Goal: Transaction & Acquisition: Download file/media

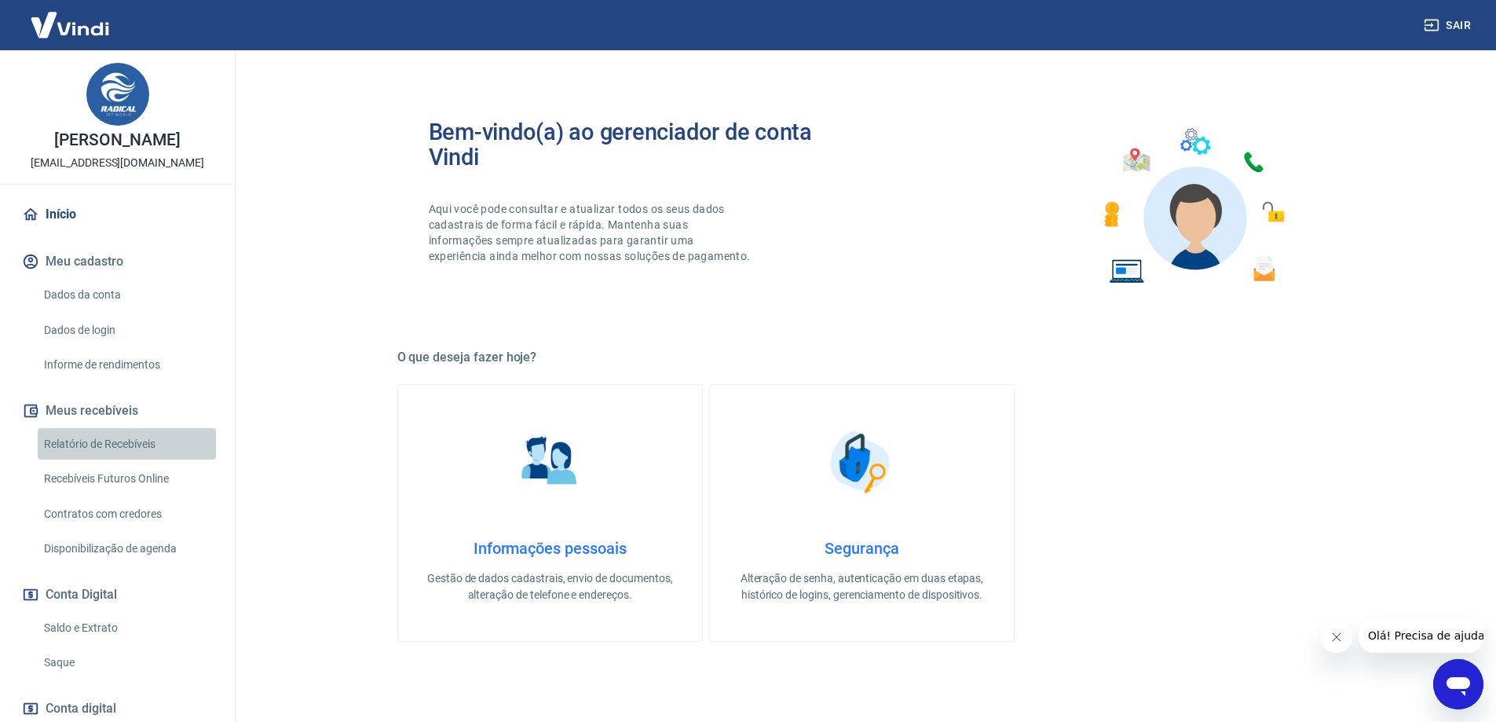
click at [126, 444] on link "Relatório de Recebíveis" at bounding box center [127, 444] width 178 height 32
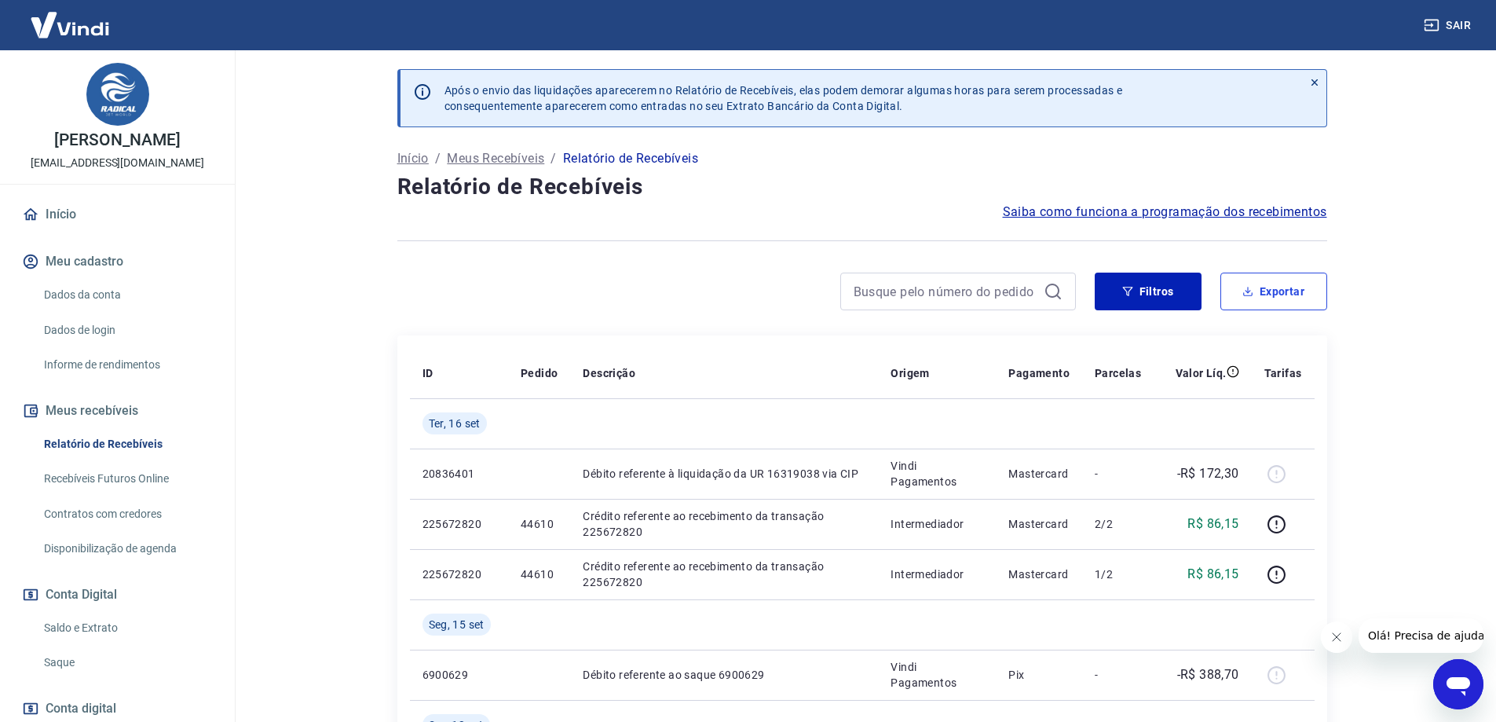
click at [1257, 281] on button "Exportar" at bounding box center [1273, 292] width 107 height 38
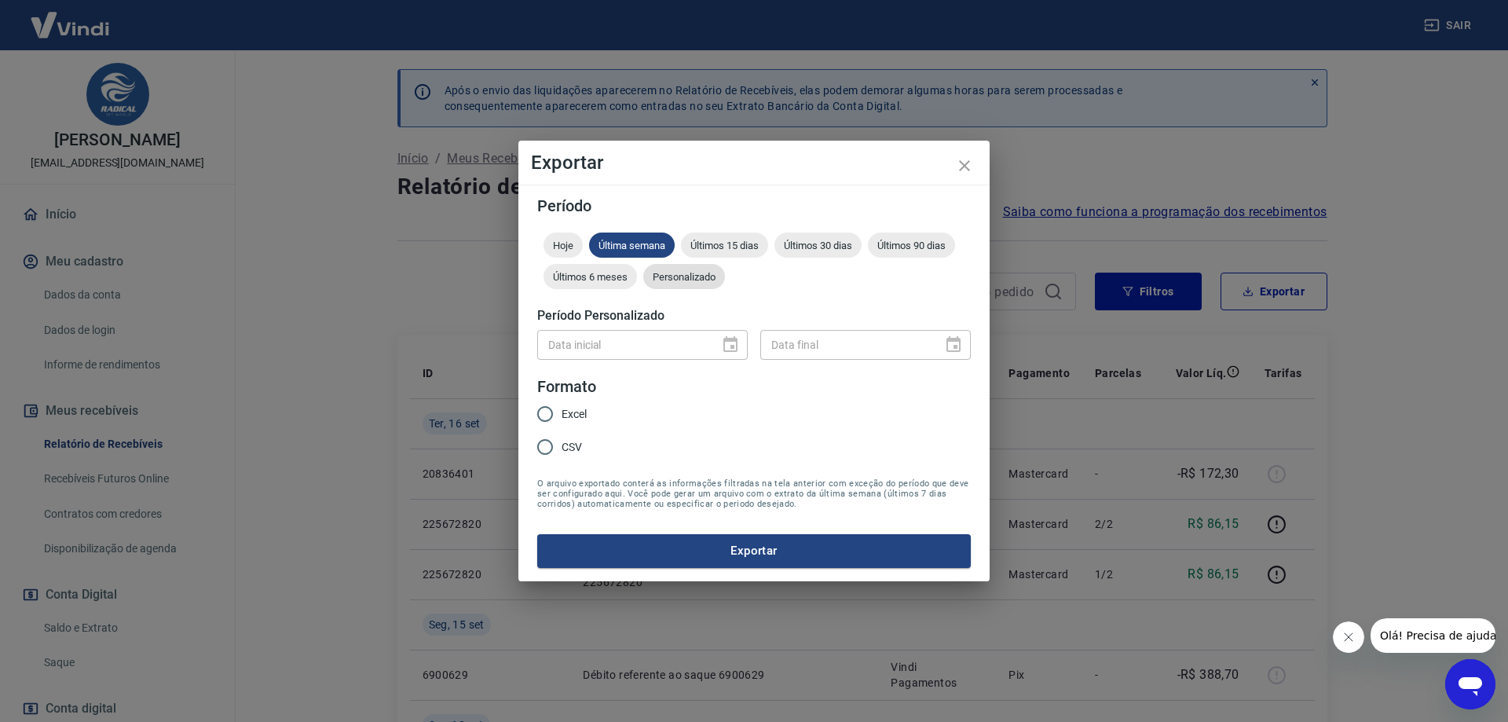
click at [677, 283] on div "Personalizado" at bounding box center [684, 276] width 82 height 25
click at [726, 346] on icon "Choose date" at bounding box center [730, 344] width 19 height 19
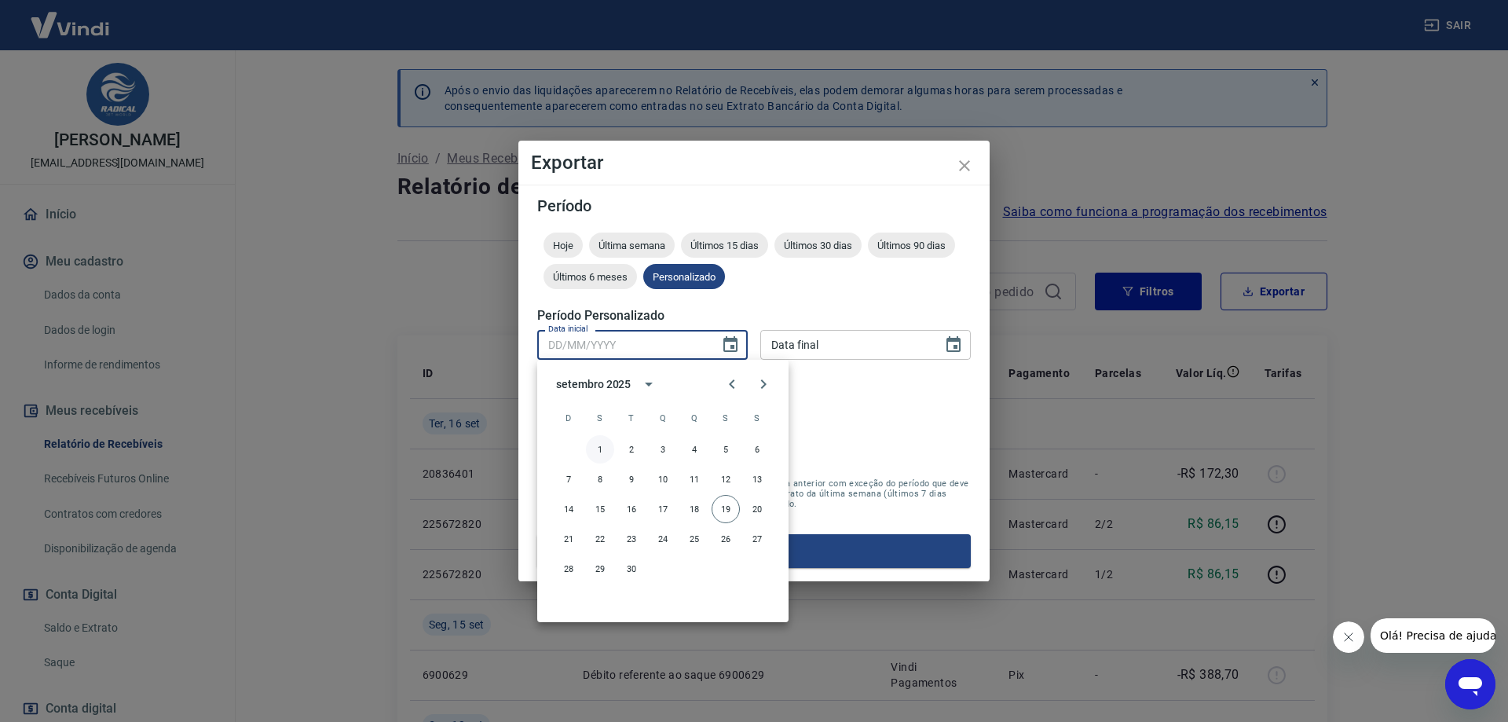
click at [602, 451] on button "1" at bounding box center [600, 449] width 28 height 28
type input "01/09/2025"
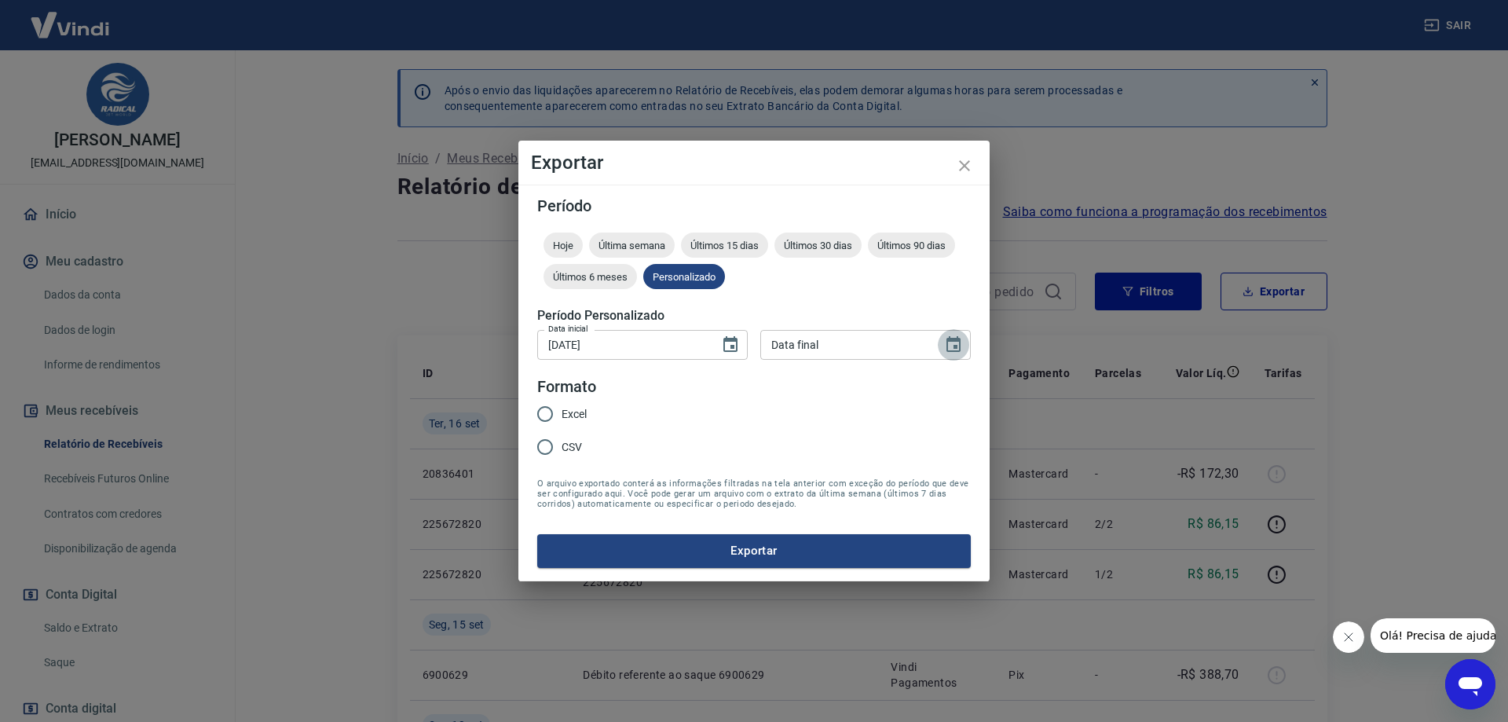
click at [953, 346] on icon "Choose date" at bounding box center [953, 344] width 19 height 19
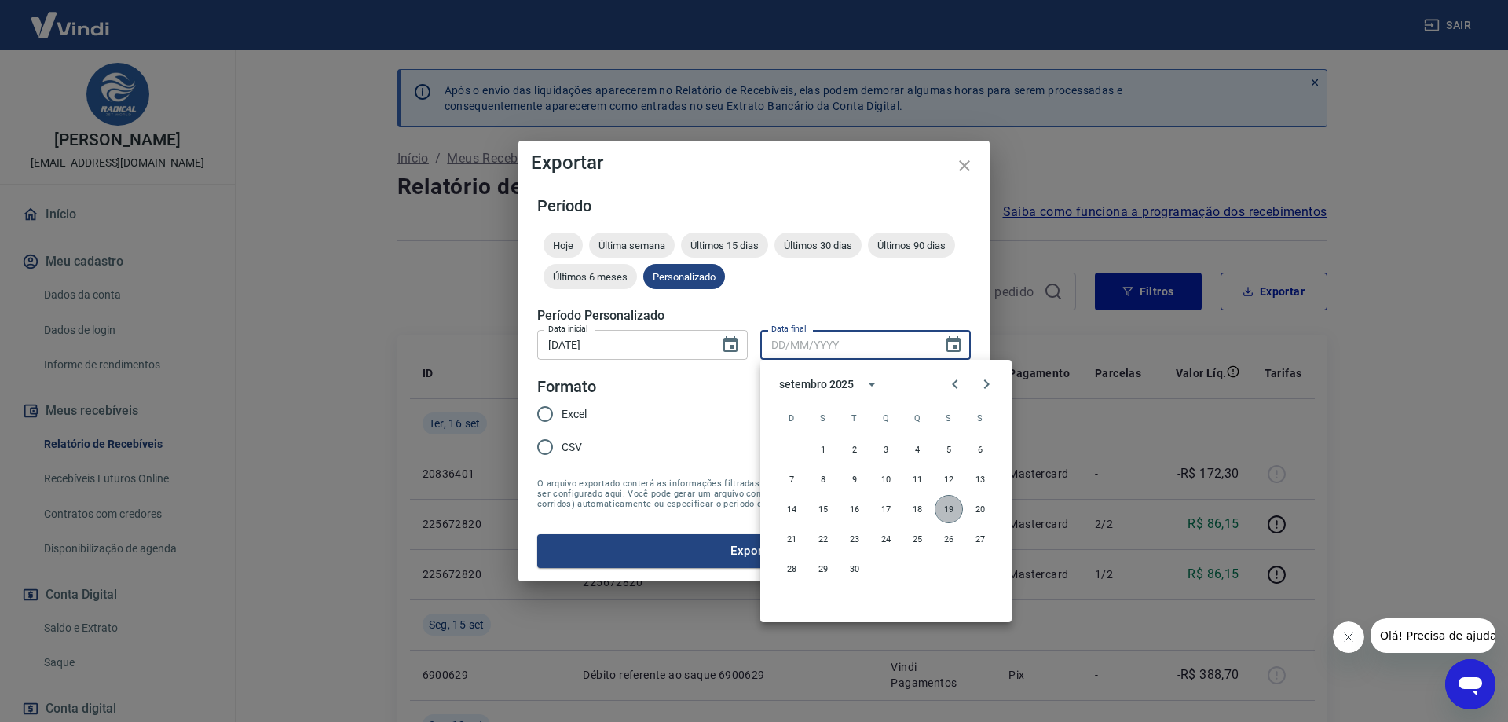
click at [946, 508] on button "19" at bounding box center [949, 509] width 28 height 28
type input "19/09/2025"
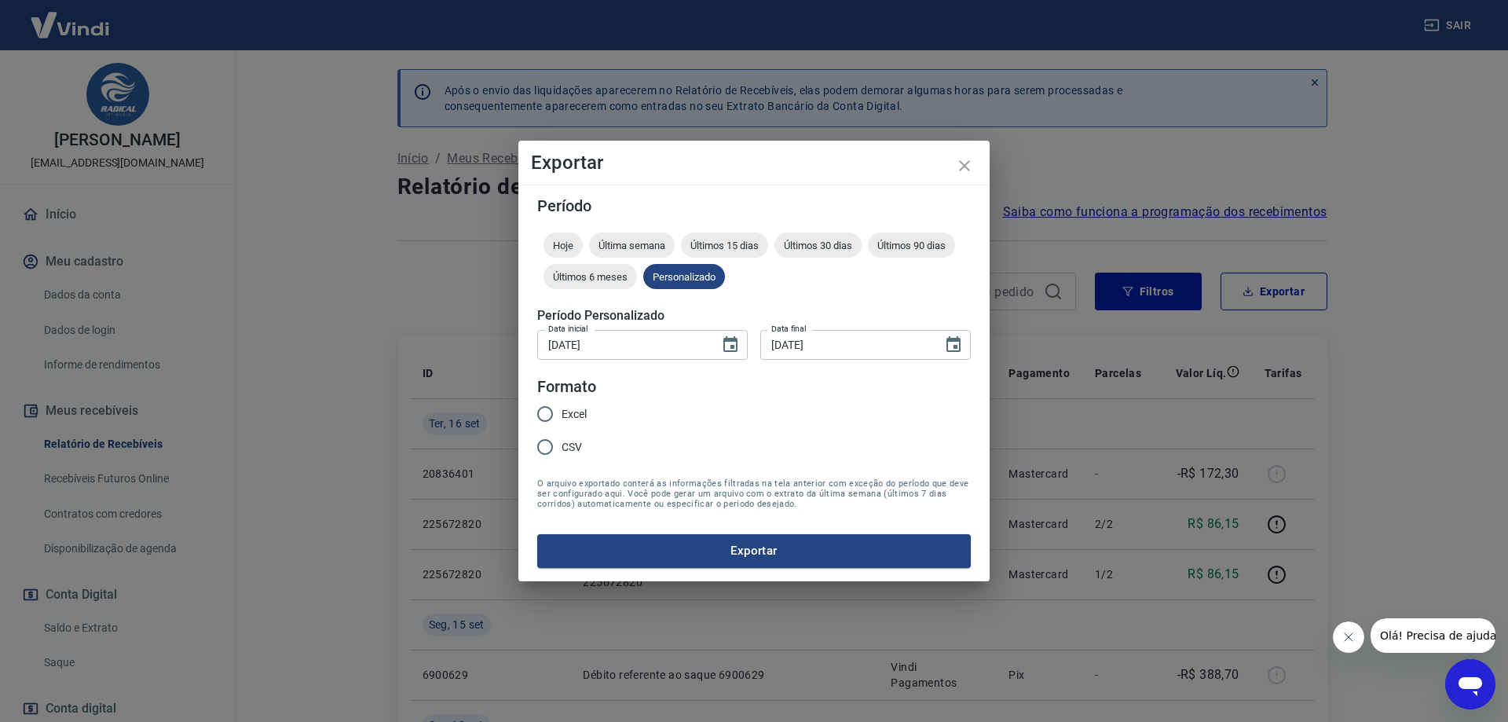
click at [541, 410] on input "Excel" at bounding box center [545, 413] width 33 height 33
radio input "true"
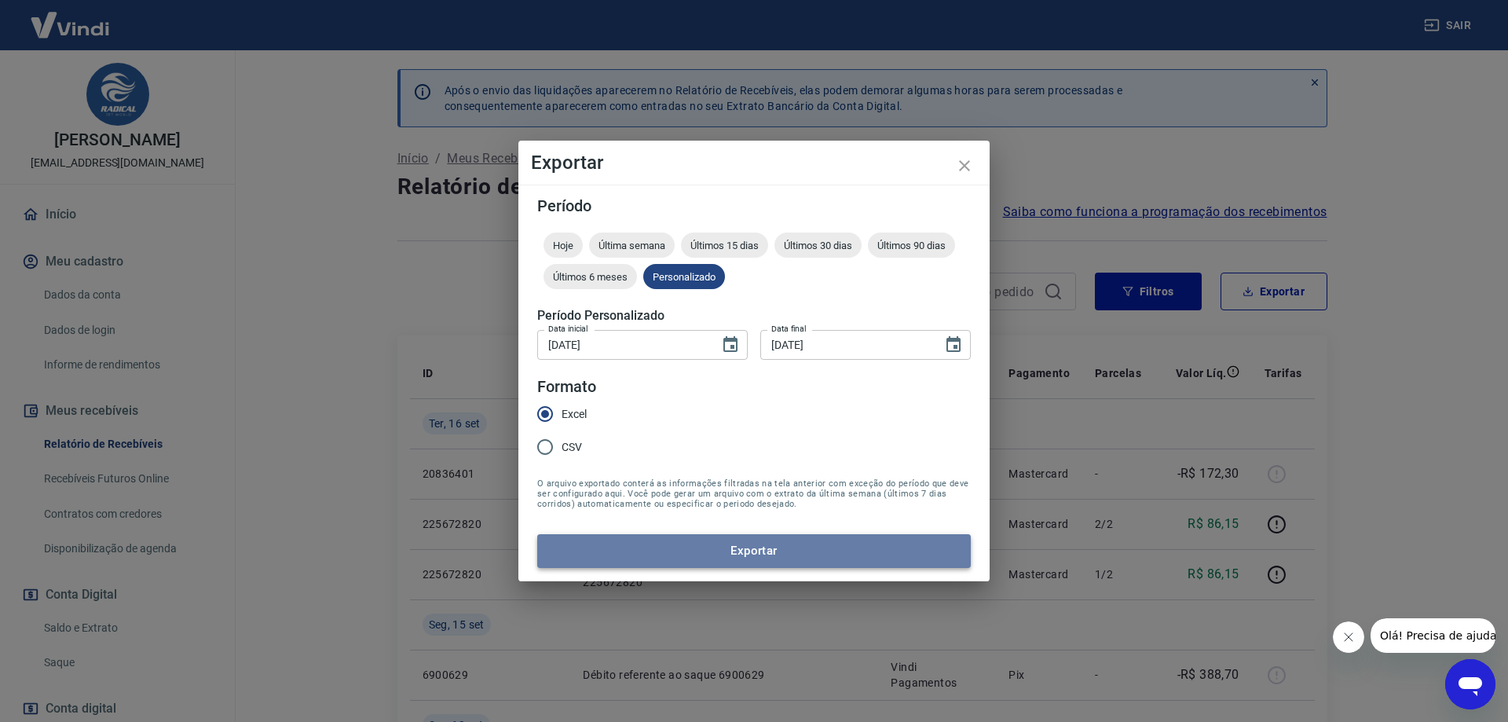
click at [767, 547] on button "Exportar" at bounding box center [754, 550] width 434 height 33
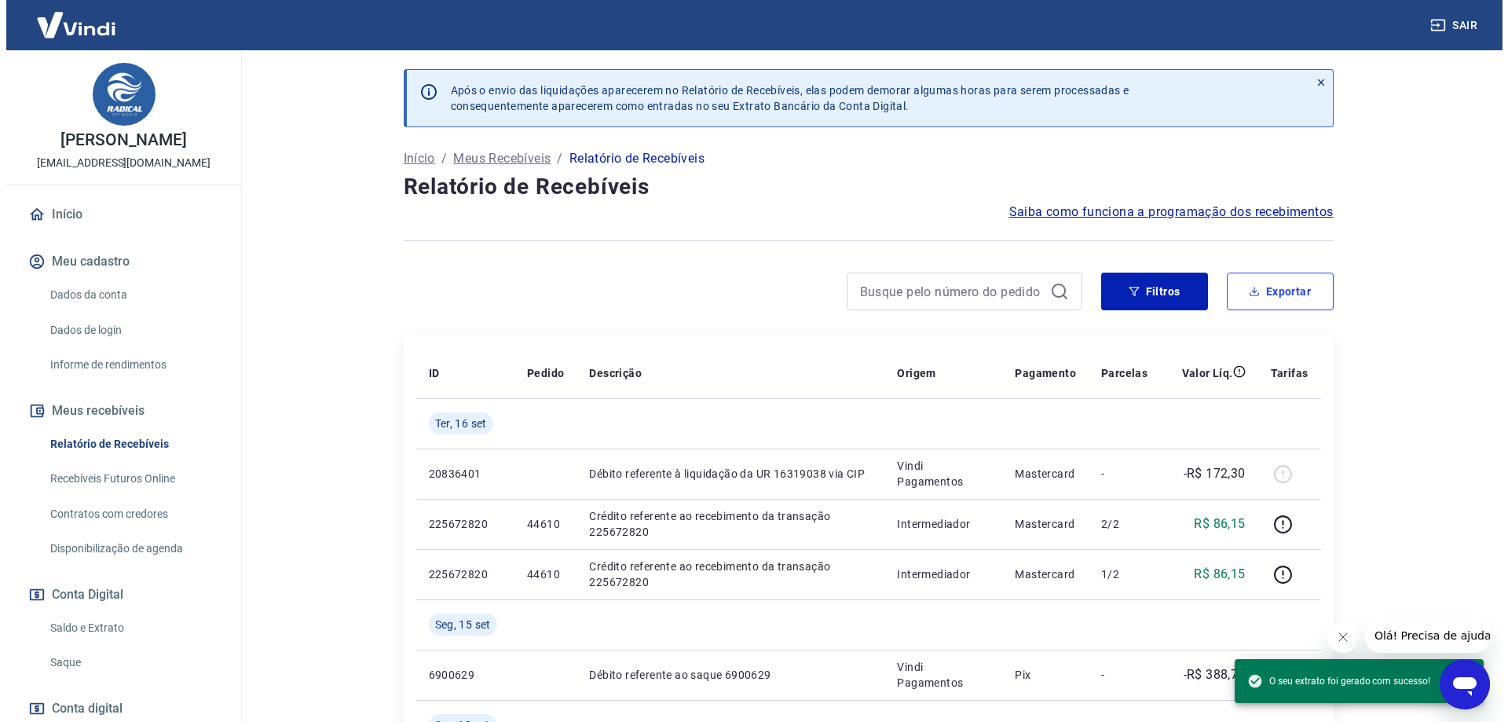
scroll to position [79, 0]
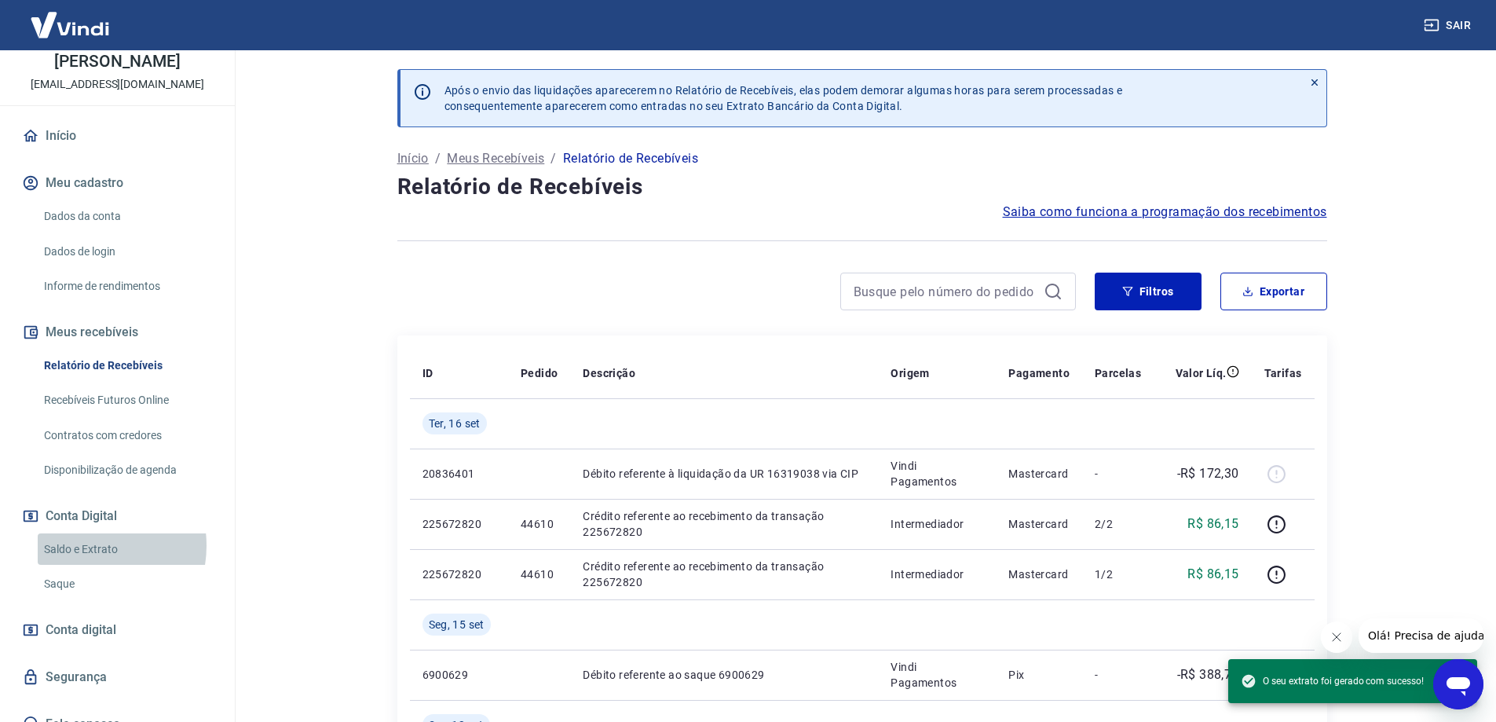
click at [88, 545] on link "Saldo e Extrato" at bounding box center [127, 549] width 178 height 32
